Goal: Transaction & Acquisition: Book appointment/travel/reservation

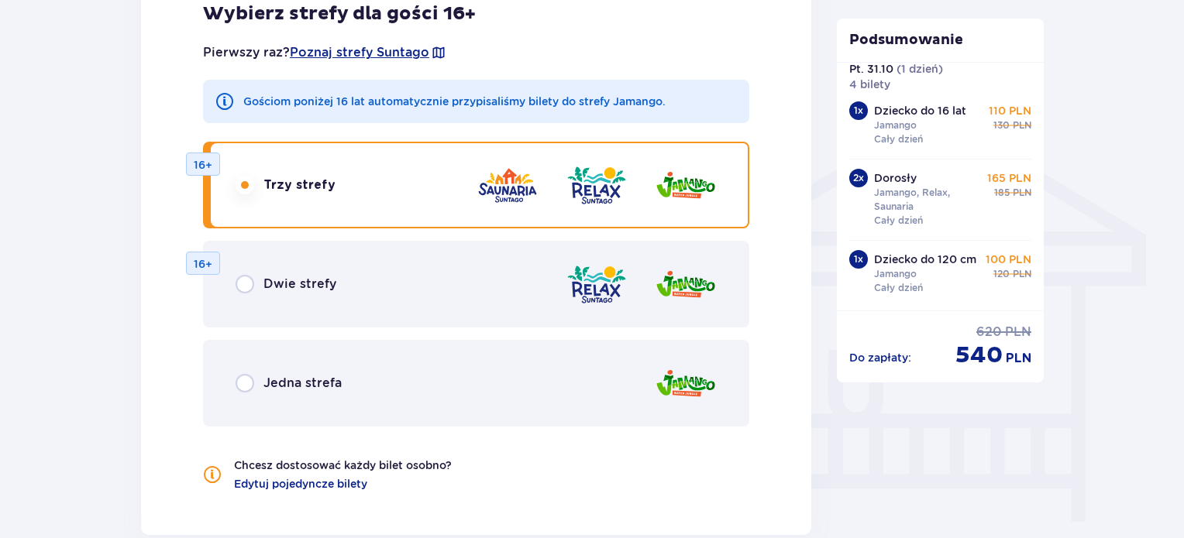
scroll to position [1239, 0]
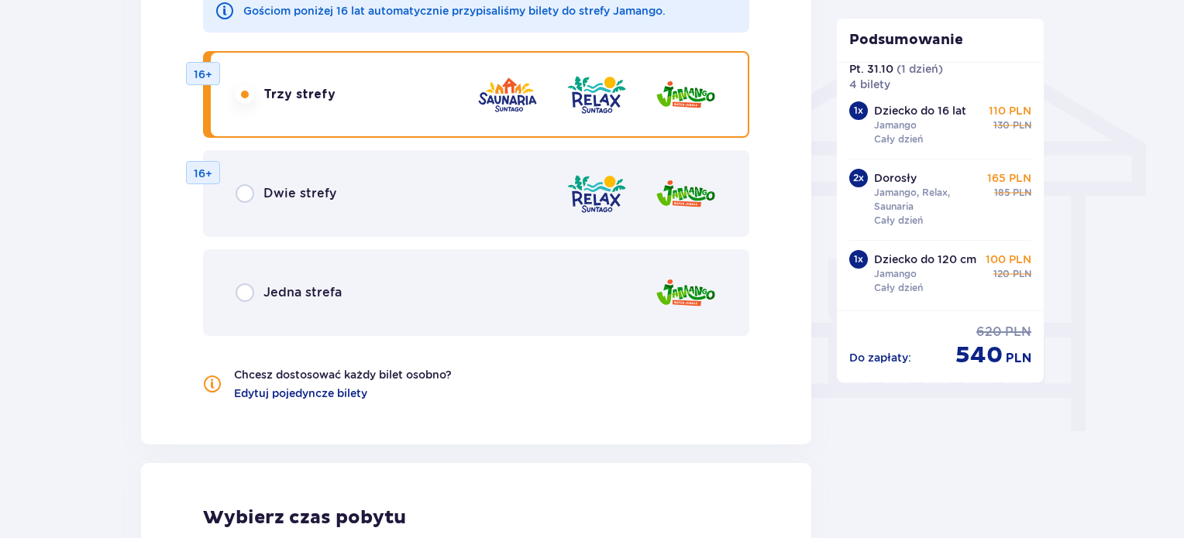
click at [202, 174] on p "16+" at bounding box center [203, 173] width 19 height 15
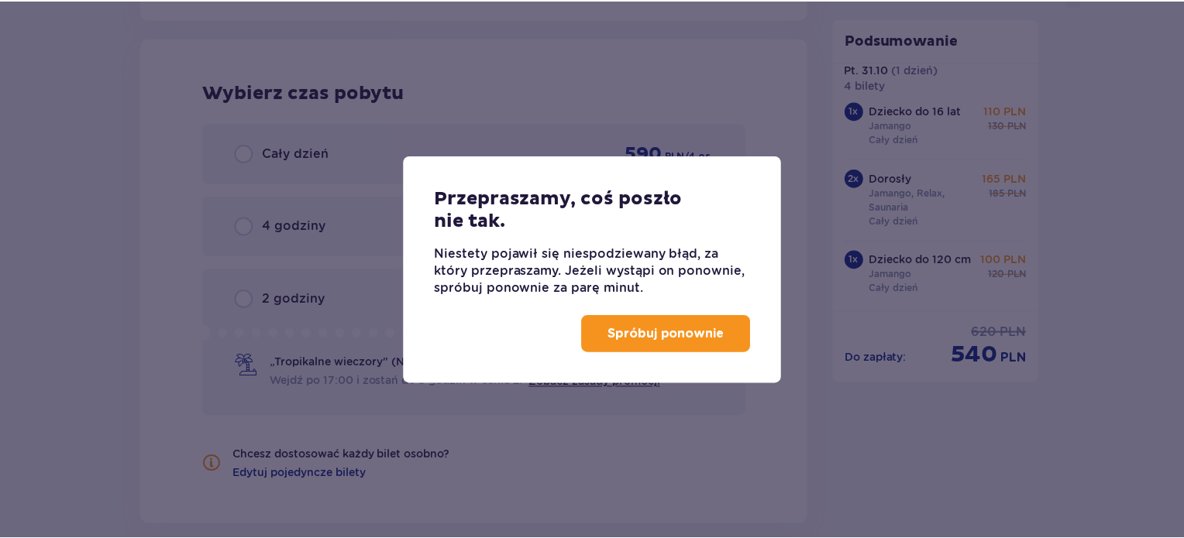
scroll to position [1666, 0]
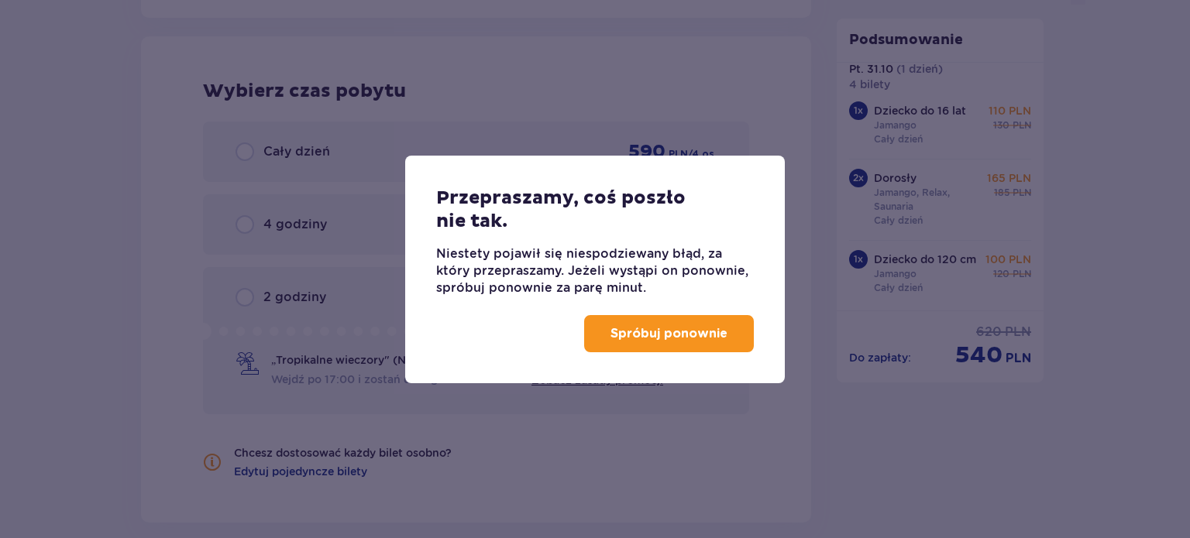
click at [624, 326] on p "Spróbuj ponownie" at bounding box center [668, 333] width 117 height 17
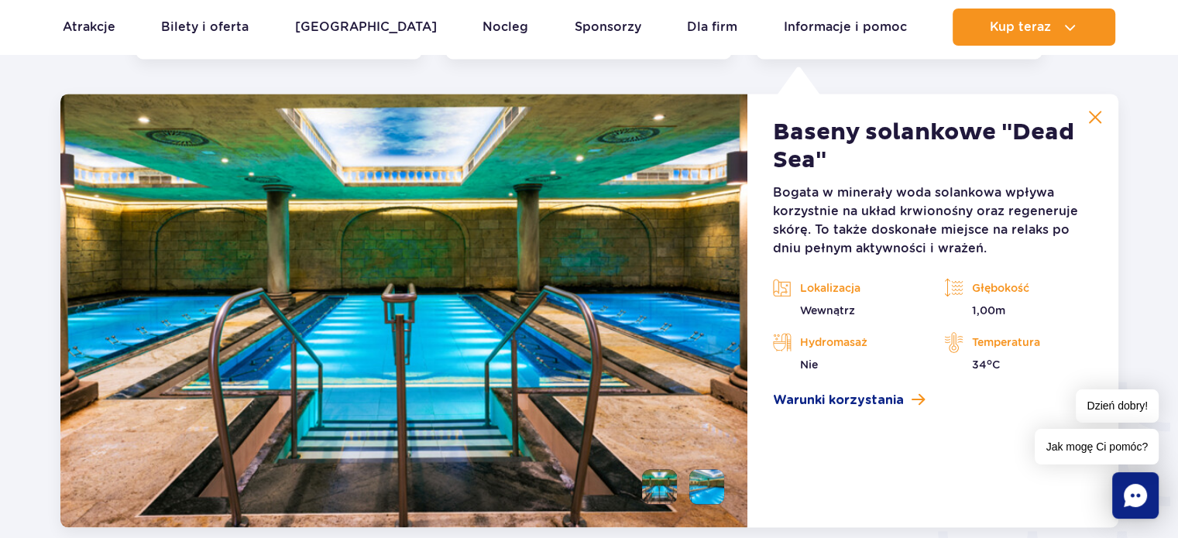
click at [1094, 119] on img at bounding box center [1095, 117] width 14 height 14
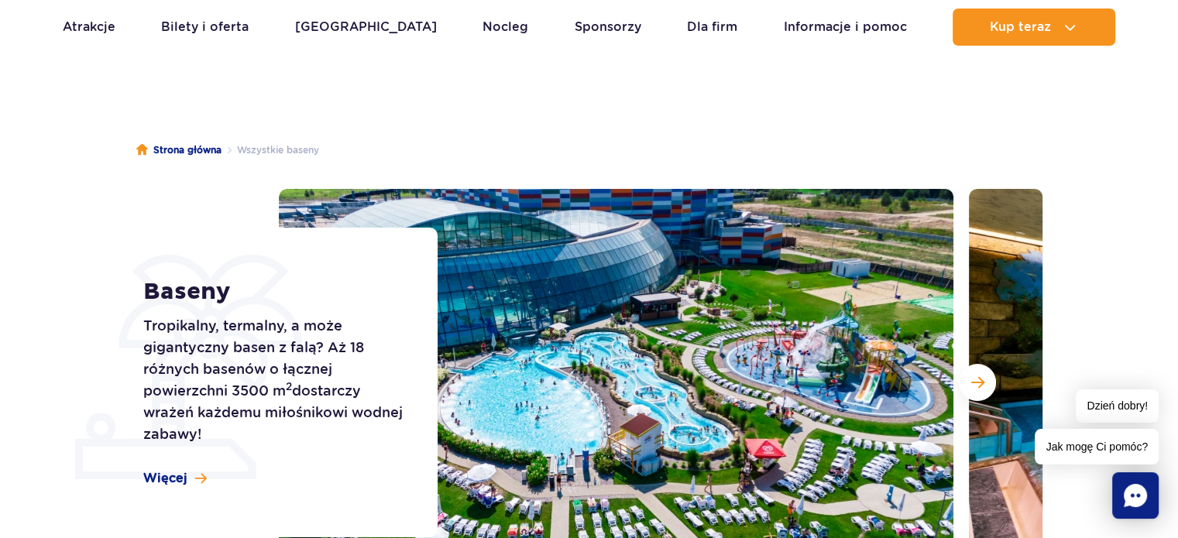
scroll to position [155, 0]
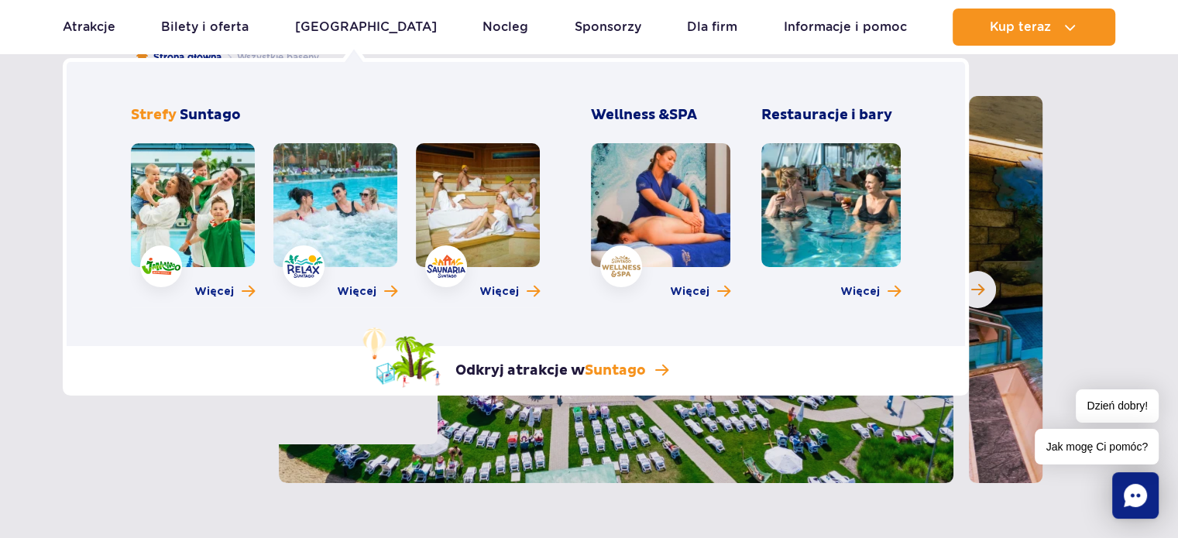
click at [378, 213] on link at bounding box center [335, 205] width 124 height 124
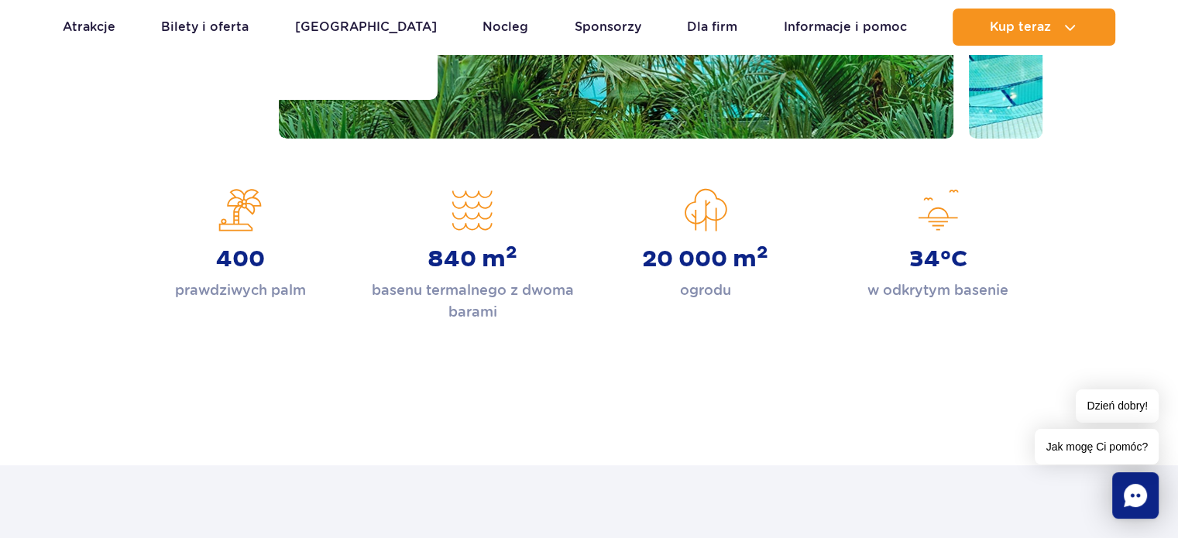
scroll to position [465, 0]
